Goal: Submit feedback/report problem

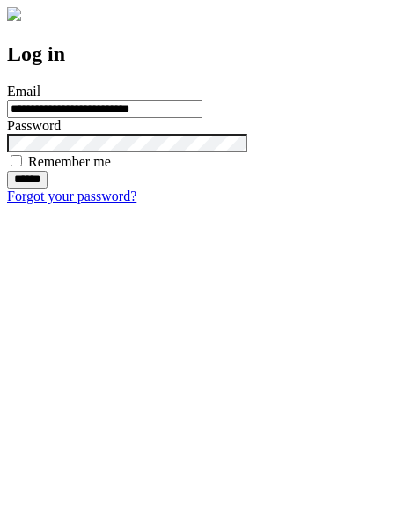
click at [48, 188] on input "******" at bounding box center [27, 180] width 40 height 18
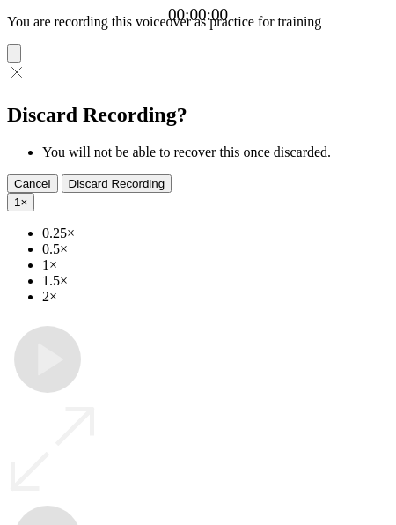
type input "**********"
